Goal: Communication & Community: Answer question/provide support

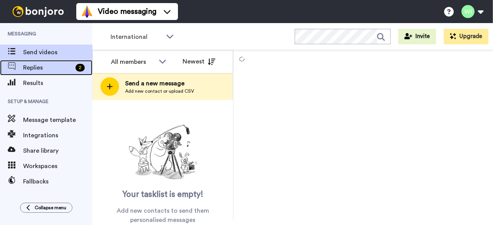
click at [42, 66] on span "Replies" at bounding box center [47, 67] width 49 height 9
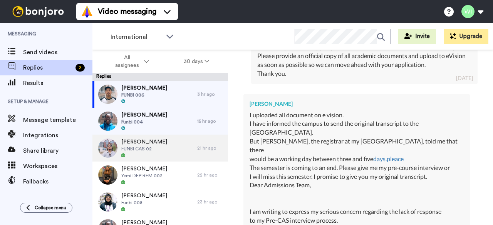
scroll to position [1091, 0]
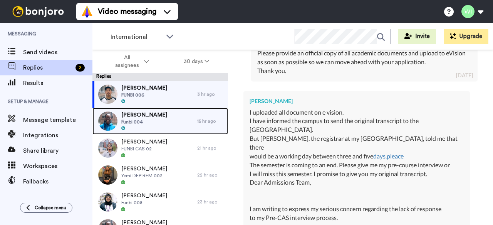
click at [164, 120] on div "[PERSON_NAME] Funbi 004" at bounding box center [144, 121] width 105 height 27
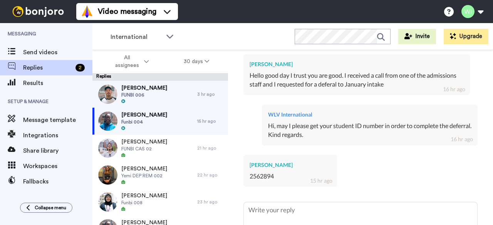
scroll to position [250, 0]
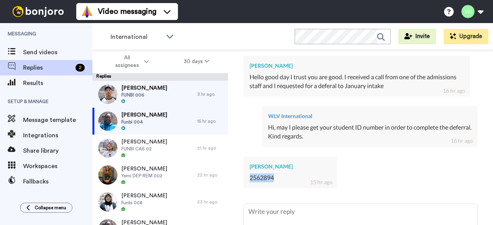
drag, startPoint x: 249, startPoint y: 177, endPoint x: 278, endPoint y: 180, distance: 29.0
click at [278, 180] on div "[PERSON_NAME] 2562894 15 hr ago" at bounding box center [290, 173] width 94 height 32
copy div "2562894"
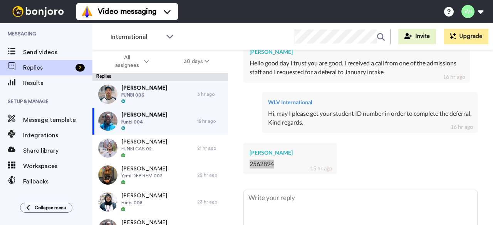
scroll to position [263, 0]
click at [433, 161] on div "[PERSON_NAME] 2562894 15 hr ago" at bounding box center [360, 159] width 234 height 42
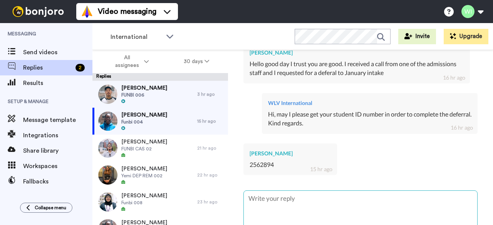
click at [328, 204] on textarea at bounding box center [360, 215] width 233 height 49
type textarea "x"
type textarea "H"
type textarea "x"
type textarea "Hi"
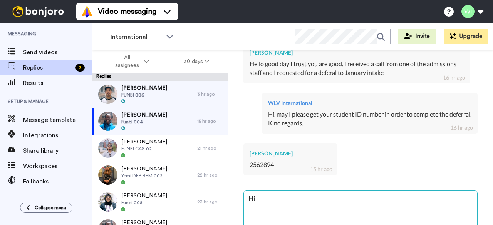
type textarea "x"
type textarea "Hi"
type textarea "x"
type textarea "Hi"
type textarea "x"
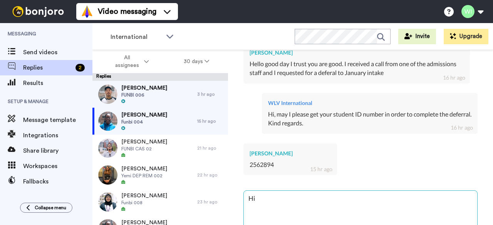
type textarea "Hi,"
type textarea "x"
type textarea "Hi,"
type textarea "x"
type textarea "Hi, P"
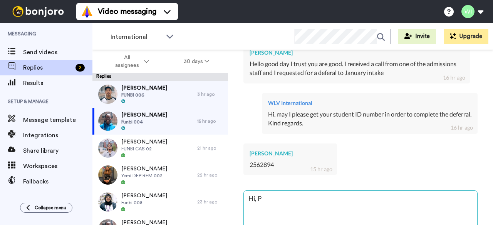
type textarea "x"
type textarea "Hi, Pl"
type textarea "x"
type textarea "Hi, Ple"
type textarea "x"
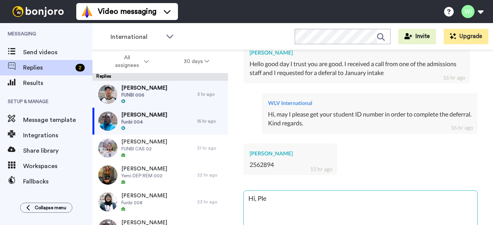
type textarea "Hi, Plea"
type textarea "x"
type textarea "Hi, Pleas"
type textarea "x"
type textarea "Hi, Please"
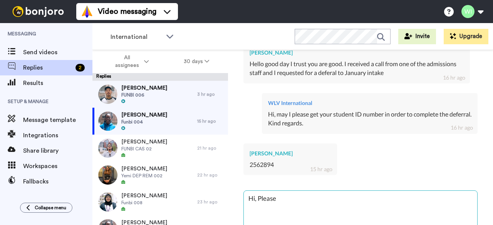
type textarea "x"
type textarea "Hi, Please"
type textarea "x"
type textarea "Hi, Please c"
type textarea "x"
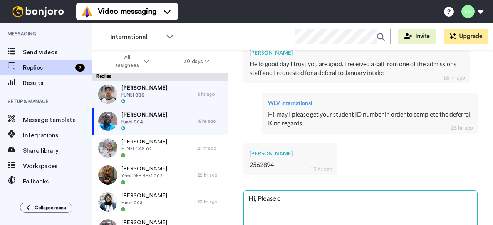
type textarea "Hi, Please co"
type textarea "x"
type textarea "Hi, Please con"
type textarea "x"
type textarea "Hi, Please cont"
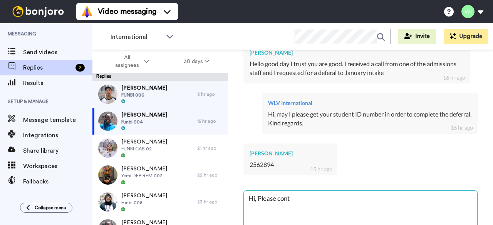
type textarea "x"
type textarea "Hi, Please conta"
type textarea "x"
type textarea "Hi, Please contac"
type textarea "x"
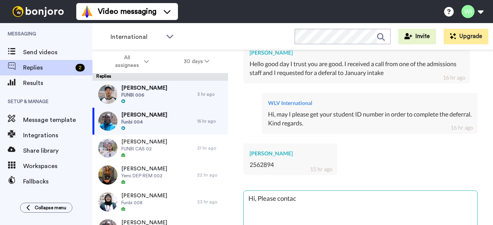
type textarea "Hi, Please contact"
type textarea "x"
type textarea "Hi, Please contact"
paste textarea "contact [EMAIL_ADDRESS][DOMAIN_NAME] so we can send the deferral hub form"
type textarea "x"
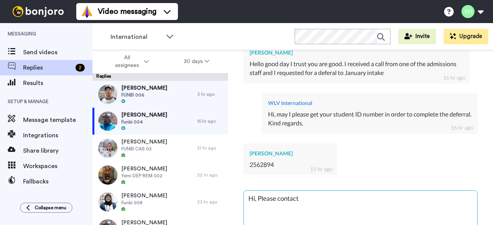
type textarea "Hi, Please contact contact [EMAIL_ADDRESS][DOMAIN_NAME] so we can send the defe…"
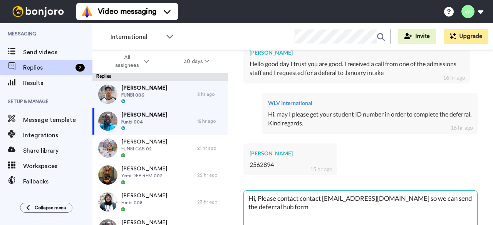
click at [321, 197] on textarea "Hi, Please contact contact [EMAIL_ADDRESS][DOMAIN_NAME] so we can send the defe…" at bounding box center [360, 215] width 233 height 49
type textarea "x"
type textarea "Hi, Please contact contac [EMAIL_ADDRESS][DOMAIN_NAME] so we can send the defer…"
type textarea "x"
type textarea "Hi, Please contact conta [EMAIL_ADDRESS][DOMAIN_NAME] so we can send the deferr…"
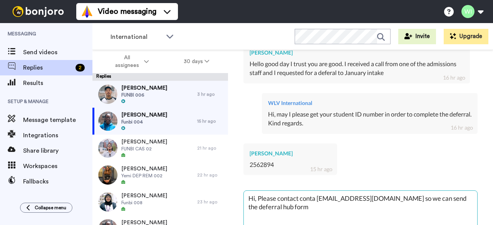
type textarea "x"
type textarea "Hi, Please contact cont [EMAIL_ADDRESS][DOMAIN_NAME] so we can send the deferra…"
type textarea "x"
type textarea "Hi, Please contact con [EMAIL_ADDRESS][DOMAIN_NAME] so we can send the deferral…"
type textarea "x"
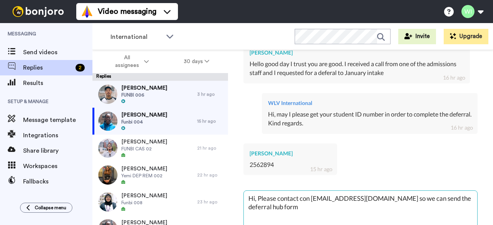
type textarea "Hi, Please contact co [EMAIL_ADDRESS][DOMAIN_NAME] so we can send the deferral …"
type textarea "x"
type textarea "Hi, Please contact c [EMAIL_ADDRESS][DOMAIN_NAME] so we can send the deferral h…"
type textarea "x"
type textarea "Hi, Please contact [EMAIL_ADDRESS][DOMAIN_NAME] so we can send the deferral hub…"
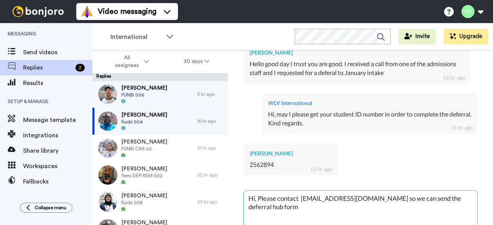
type textarea "x"
type textarea "Hi, Please contact [EMAIL_ADDRESS][DOMAIN_NAME] so we can send the deferral hub…"
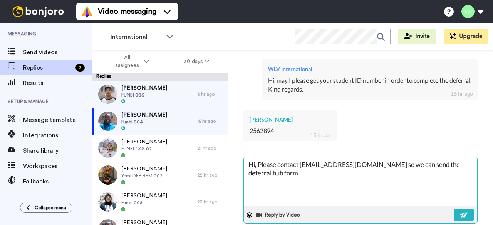
scroll to position [298, 0]
click at [421, 164] on textarea "Hi, Please contact [EMAIL_ADDRESS][DOMAIN_NAME] so we can send the deferral hub…" at bounding box center [360, 180] width 233 height 49
type textarea "x"
type textarea "Hi, Please contact [EMAIL_ADDRESS][DOMAIN_NAME] so we can send th deferral hub …"
type textarea "x"
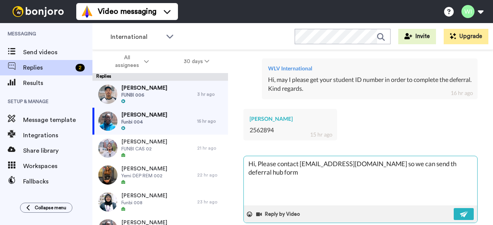
type textarea "Hi, Please contact [EMAIL_ADDRESS][DOMAIN_NAME] so we can send t deferral hub f…"
drag, startPoint x: 370, startPoint y: 164, endPoint x: 467, endPoint y: 161, distance: 97.4
click at [467, 161] on textarea "Hi, Please contact [EMAIL_ADDRESS][DOMAIN_NAME] so we can send t deferral hub f…" at bounding box center [360, 180] width 233 height 49
type textarea "x"
type textarea "Hi, Please contact [EMAIL_ADDRESS][DOMAIN_NAME]"
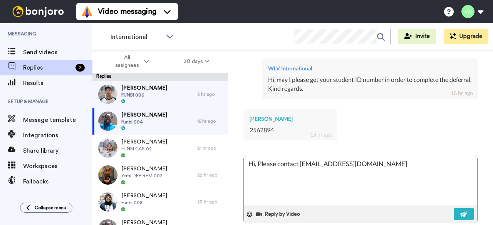
type textarea "x"
type textarea "Hi, Please contact [EMAIL_ADDRESS][DOMAIN_NAME] t"
type textarea "x"
type textarea "Hi, Please contact [EMAIL_ADDRESS][DOMAIN_NAME] to"
type textarea "x"
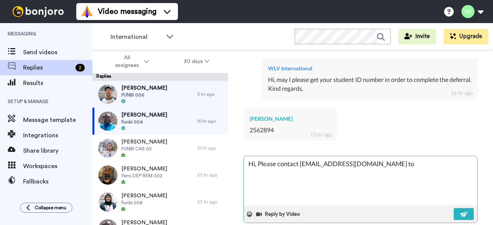
type textarea "Hi, Please contact [EMAIL_ADDRESS][DOMAIN_NAME] to"
type textarea "x"
type textarea "Hi, Please contact [EMAIL_ADDRESS][DOMAIN_NAME] to a"
type textarea "x"
type textarea "Hi, Please contact [EMAIL_ADDRESS][DOMAIN_NAME] to as"
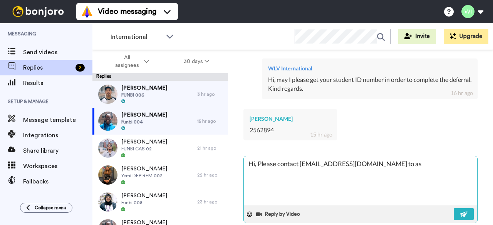
type textarea "x"
type textarea "Hi, Please contact [EMAIL_ADDRESS][DOMAIN_NAME] to ass"
type textarea "x"
type textarea "Hi, Please contact [EMAIL_ADDRESS][DOMAIN_NAME] to assi"
type textarea "x"
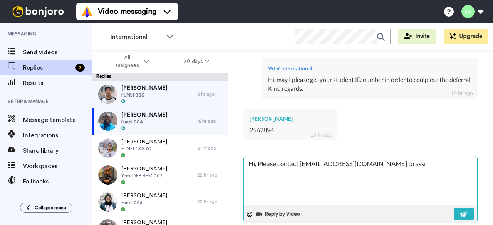
type textarea "Hi, Please contact [EMAIL_ADDRESS][DOMAIN_NAME] to assis"
type textarea "x"
type textarea "Hi, Please contact [EMAIL_ADDRESS][DOMAIN_NAME] to assis"
type textarea "x"
type textarea "Hi, Please contact [EMAIL_ADDRESS][DOMAIN_NAME] to assis"
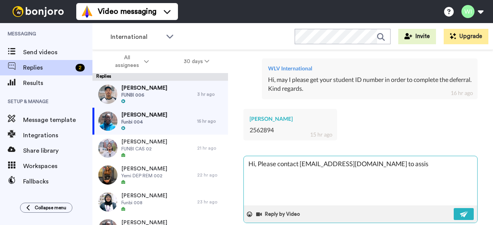
type textarea "x"
type textarea "Hi, Please contact [EMAIL_ADDRESS][DOMAIN_NAME] to assist"
type textarea "x"
type textarea "Hi, Please contact [EMAIL_ADDRESS][DOMAIN_NAME] to assist"
type textarea "x"
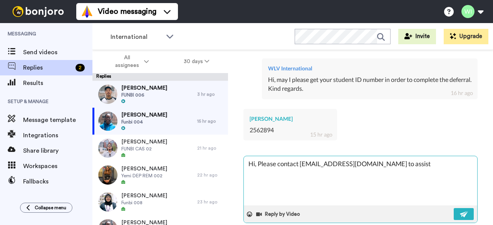
type textarea "Hi, Please contact [EMAIL_ADDRESS][DOMAIN_NAME] to assist f"
type textarea "x"
type textarea "Hi, Please contact [EMAIL_ADDRESS][DOMAIN_NAME] to assist fu"
type textarea "x"
type textarea "Hi, Please contact [EMAIL_ADDRESS][DOMAIN_NAME] to assist f"
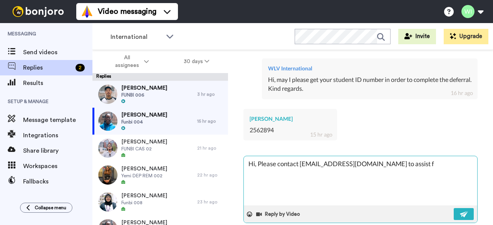
type textarea "x"
type textarea "Hi, Please contact [EMAIL_ADDRESS][DOMAIN_NAME] to assist"
click at [367, 167] on textarea "Hi, Please contact [EMAIL_ADDRESS][DOMAIN_NAME] to assist" at bounding box center [360, 180] width 233 height 49
type textarea "x"
type textarea "Hi, Please contact [EMAIL_ADDRESS][DOMAIN_NAME] to assist"
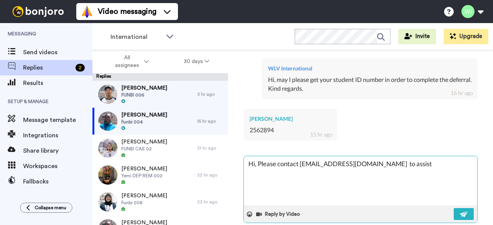
type textarea "x"
type textarea "Hi, Please contact [EMAIL_ADDRESS][DOMAIN_NAME] v to assist"
type textarea "x"
type textarea "Hi, Please contact [EMAIL_ADDRESS][DOMAIN_NAME] vi to assist"
type textarea "x"
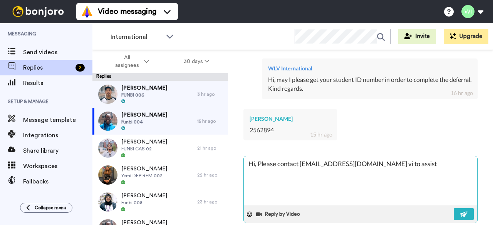
type textarea "Hi, Please contact [EMAIL_ADDRESS][DOMAIN_NAME] via to assist"
type textarea "x"
type textarea "Hi, Please contact [EMAIL_ADDRESS][DOMAIN_NAME] via to assist"
type textarea "x"
type textarea "Hi, Please contact [EMAIL_ADDRESS][DOMAIN_NAME] via to assist"
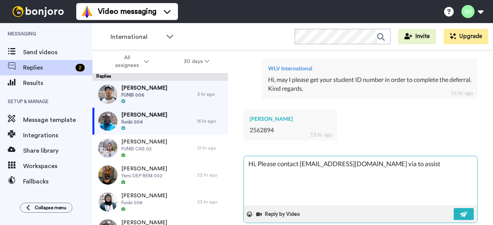
type textarea "x"
type textarea "Hi, Please contact [EMAIL_ADDRESS][DOMAIN_NAME] via to assist"
type textarea "x"
type textarea "Hi, Please contact [EMAIL_ADDRESS][DOMAIN_NAME] via e to assist"
type textarea "x"
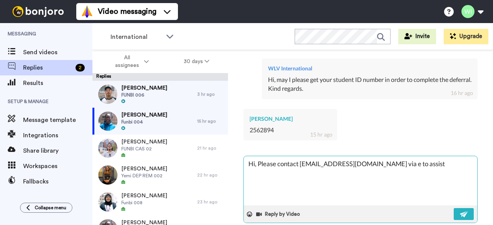
type textarea "Hi, Please contact [EMAIL_ADDRESS][DOMAIN_NAME] via em to assist"
type textarea "x"
type textarea "Hi, Please contact [EMAIL_ADDRESS][DOMAIN_NAME] via ema to assist"
type textarea "x"
type textarea "Hi, Please contact [EMAIL_ADDRESS][DOMAIN_NAME] via emal to assist"
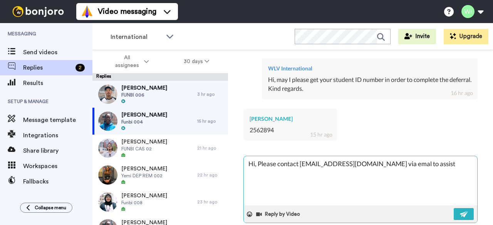
type textarea "x"
type textarea "Hi, Please contact [EMAIL_ADDRESS][DOMAIN_NAME] via emal to assist"
type textarea "x"
type textarea "Hi, Please contact [EMAIL_ADDRESS][DOMAIN_NAME] via emal to assist"
type textarea "x"
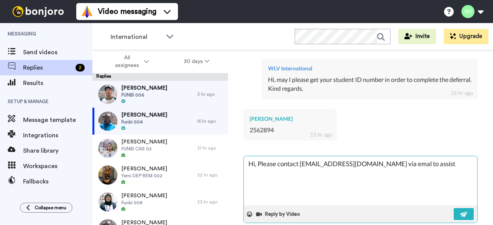
type textarea "Hi, Please contact [EMAIL_ADDRESS][DOMAIN_NAME] via ema to assist"
type textarea "x"
type textarea "Hi, Please contact [EMAIL_ADDRESS][DOMAIN_NAME] via emai to assist"
type textarea "x"
type textarea "Hi, Please contact [EMAIL_ADDRESS][DOMAIN_NAME] via email to assist"
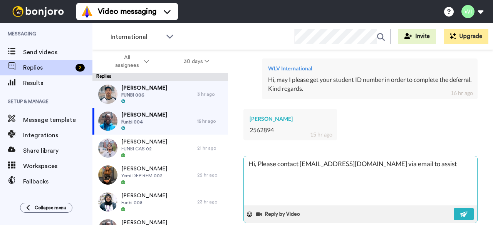
type textarea "x"
type textarea "Hi, Please contact [EMAIL_ADDRESS][DOMAIN_NAME] via email to assist"
type textarea "x"
type textarea "Hi, Please contact [EMAIL_ADDRESS][DOMAIN_NAME] via email to assist y"
type textarea "x"
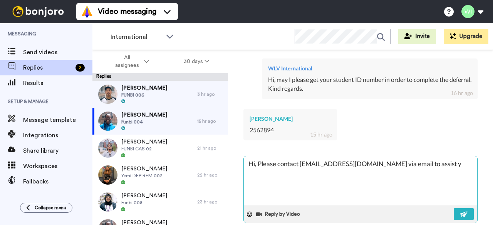
type textarea "Hi, Please contact [EMAIL_ADDRESS][DOMAIN_NAME] via email to assist yo"
type textarea "x"
type textarea "Hi, Please contact [EMAIL_ADDRESS][DOMAIN_NAME] via email to assist you"
type textarea "x"
type textarea "Hi, Please contact [EMAIL_ADDRESS][DOMAIN_NAME] via email to assist you"
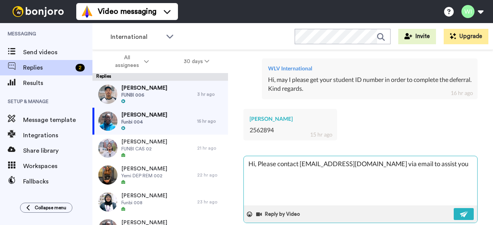
type textarea "x"
type textarea "Hi, Please contact [EMAIL_ADDRESS][DOMAIN_NAME] via email to assist you f"
type textarea "x"
type textarea "Hi, Please contact [EMAIL_ADDRESS][DOMAIN_NAME] via email to assist you fu"
type textarea "x"
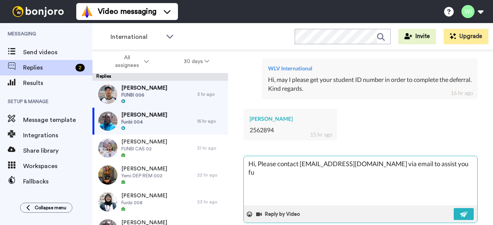
type textarea "Hi, Please contact [EMAIL_ADDRESS][DOMAIN_NAME] via email to assist you fur"
type textarea "x"
type textarea "Hi, Please contact [EMAIL_ADDRESS][DOMAIN_NAME] via email to assist you furt"
type textarea "x"
type textarea "Hi, Please contact [EMAIL_ADDRESS][DOMAIN_NAME] via email to assist you furth"
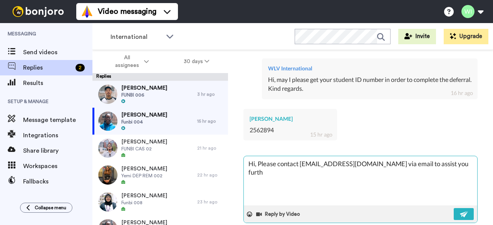
type textarea "x"
type textarea "Hi, Please contact [EMAIL_ADDRESS][DOMAIN_NAME] via email to assist you furthe"
type textarea "x"
type textarea "Hi, Please contact [EMAIL_ADDRESS][DOMAIN_NAME] via email to assist you further"
type textarea "x"
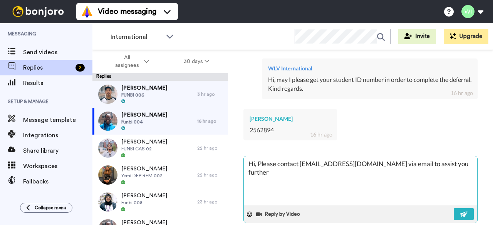
type textarea "Hi, Please contact [EMAIL_ADDRESS][DOMAIN_NAME] via email to assist you further."
type textarea "x"
type textarea "Hi, Please contact [EMAIL_ADDRESS][DOMAIN_NAME] via email to assist you further."
click at [453, 214] on button at bounding box center [463, 214] width 20 height 12
type textarea "x"
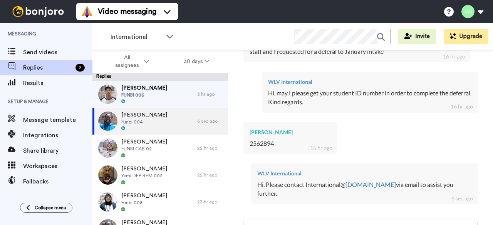
scroll to position [310, 0]
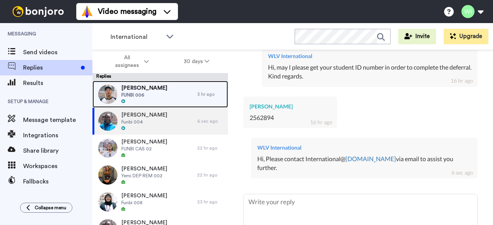
click at [175, 91] on div "[PERSON_NAME] FUNBI 006" at bounding box center [144, 94] width 105 height 27
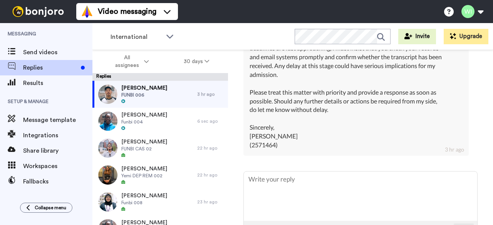
scroll to position [7216, 0]
drag, startPoint x: 251, startPoint y: 156, endPoint x: 276, endPoint y: 161, distance: 25.4
click at [276, 150] on div "Dear Admissions Team, I am writing to urgently request confirmation regarding t…" at bounding box center [355, 22] width 213 height 255
copy div "2571464"
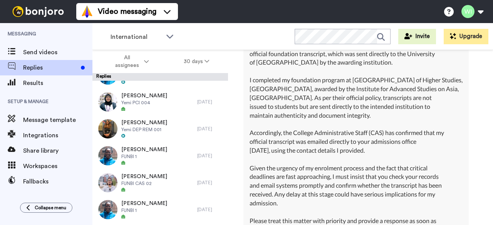
scroll to position [7070, 0]
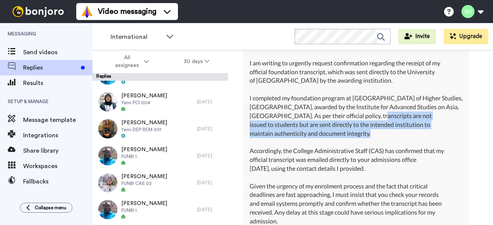
drag, startPoint x: 373, startPoint y: 128, endPoint x: 414, endPoint y: 142, distance: 43.2
click at [414, 142] on div "Dear Admissions Team, I am writing to urgently request confirmation regarding t…" at bounding box center [355, 168] width 213 height 255
copy div "transcripts are not issued to students but are sent directly to the intended in…"
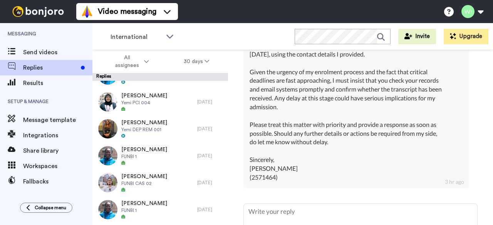
scroll to position [7185, 0]
click at [480, 120] on div "[PERSON_NAME] Delete Open original Resend FUNBI 006 : [DATE] [EMAIL_ADDRESS][DO…" at bounding box center [360, 151] width 265 height 202
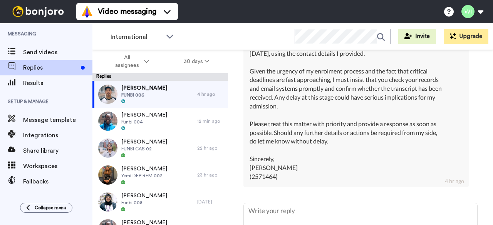
scroll to position [7259, 0]
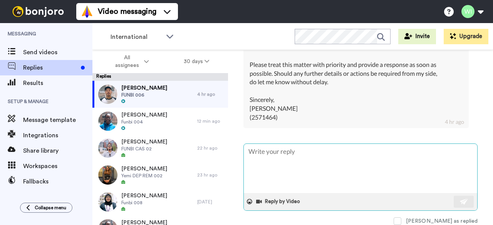
click at [291, 159] on textarea at bounding box center [360, 168] width 233 height 49
type textarea "x"
type textarea "H"
type textarea "x"
type textarea "Hi"
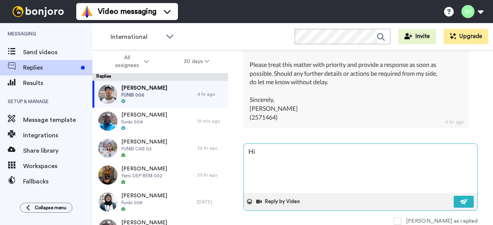
type textarea "x"
type textarea "Hi"
type textarea "x"
type textarea "Hi"
type textarea "x"
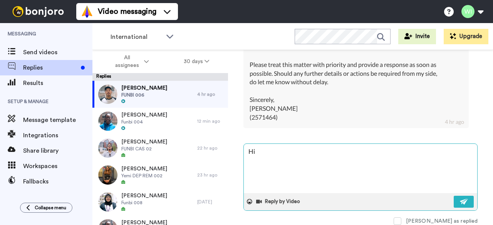
type textarea "Hi,"
type textarea "x"
type textarea "Hi,"
type textarea "x"
type textarea "Hi, c"
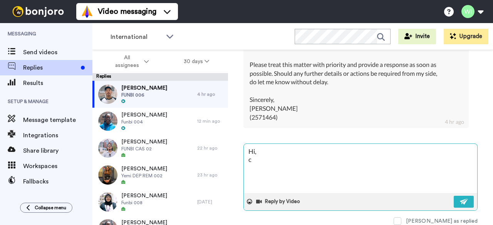
type textarea "x"
type textarea "Hi,"
type textarea "x"
type textarea "Hi, C"
type textarea "x"
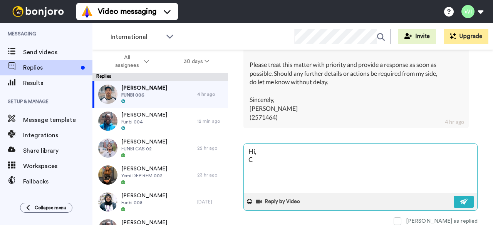
type textarea "Hi, Ca"
type textarea "x"
type textarea "Hi, Can"
type textarea "x"
type textarea "Hi, Can"
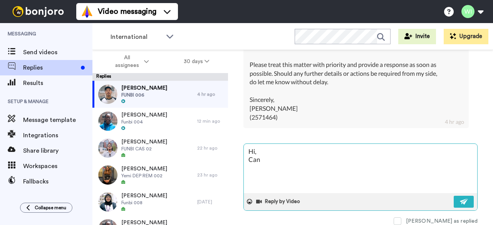
type textarea "x"
type textarea "Hi, Can i"
type textarea "x"
type textarea "Hi, Can i"
type textarea "x"
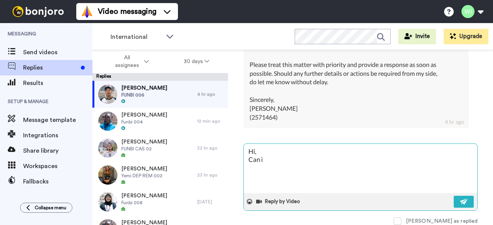
type textarea "Hi, Can i"
type textarea "x"
type textarea "Hi, Can"
type textarea "x"
type textarea "Hi, Can I"
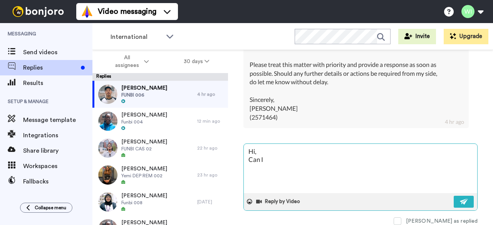
type textarea "x"
type textarea "Hi, Can I"
type textarea "x"
type textarea "Hi, Can I c"
type textarea "x"
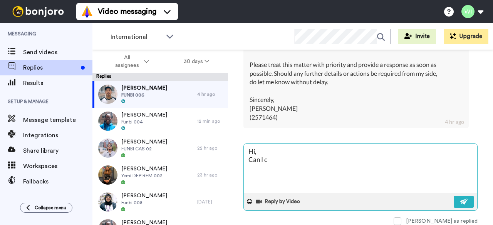
type textarea "Hi, Can I co"
click at [386, 154] on textarea "Hi, Can I confirm the email your institution sent your transcript to" at bounding box center [360, 168] width 233 height 49
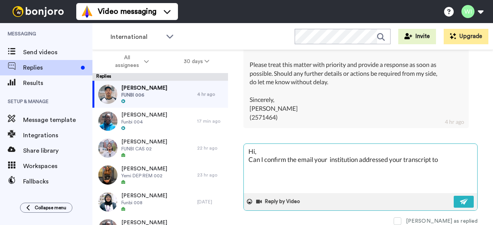
click at [455, 154] on textarea "Hi, Can I confirm the email your institution addressed your transcript to" at bounding box center [360, 168] width 233 height 49
click at [460, 199] on img at bounding box center [464, 202] width 8 height 6
